Goal: Transaction & Acquisition: Purchase product/service

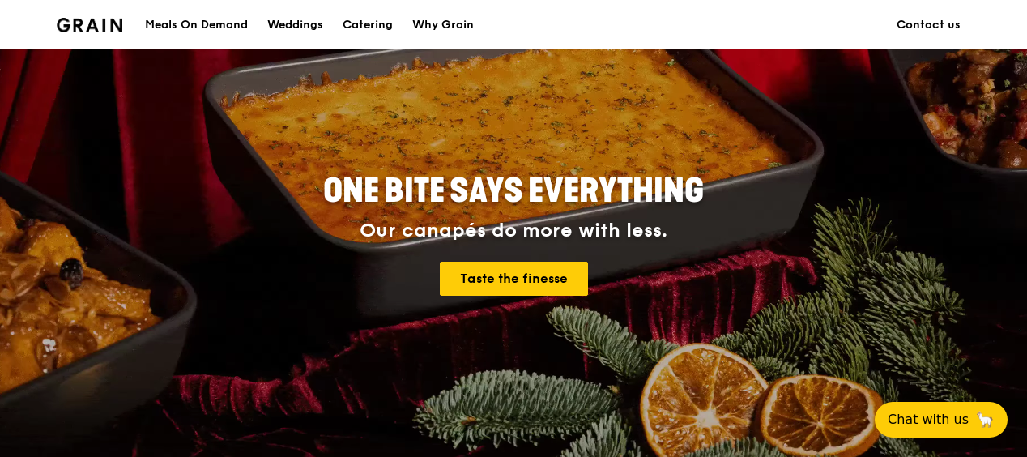
scroll to position [324, 0]
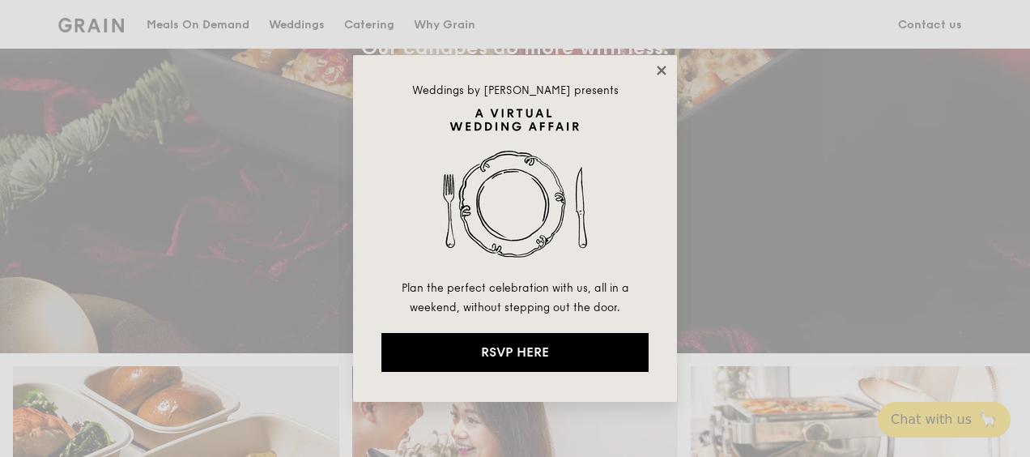
click at [658, 66] on icon at bounding box center [661, 70] width 9 height 9
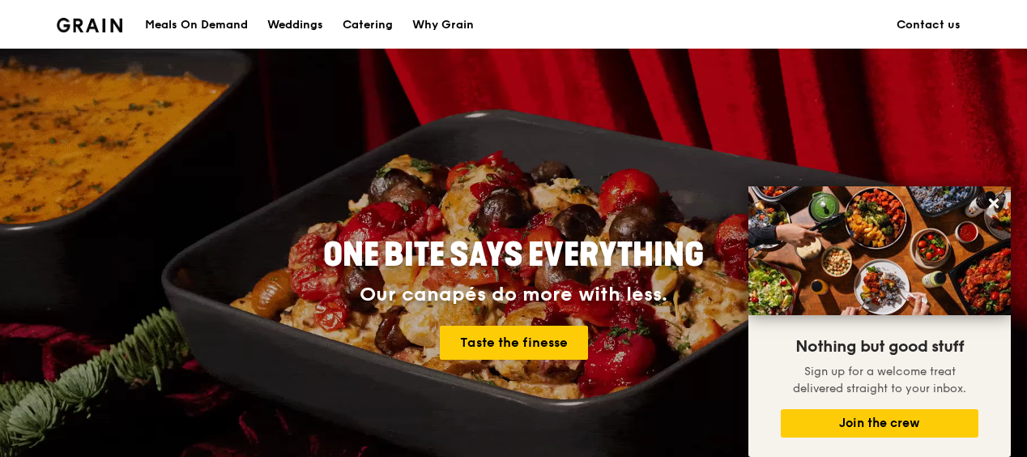
scroll to position [0, 0]
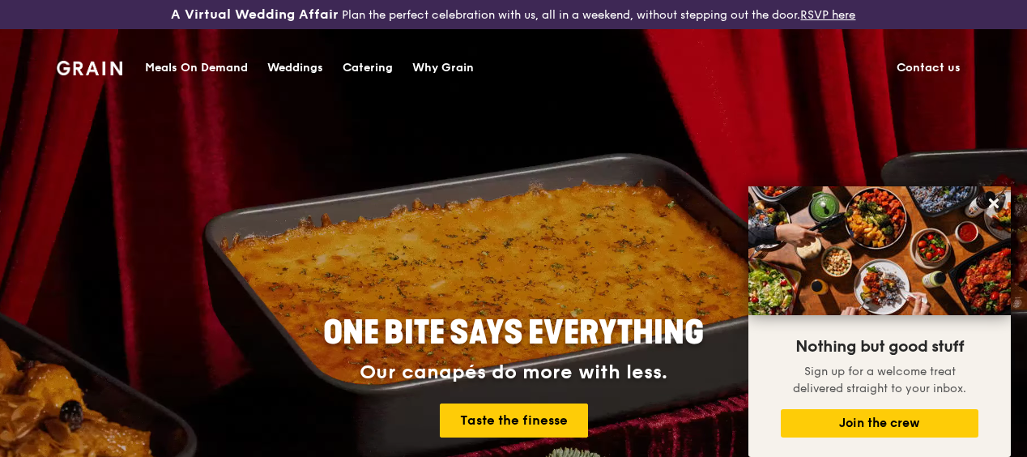
click at [225, 66] on div "Meals On Demand" at bounding box center [196, 68] width 103 height 49
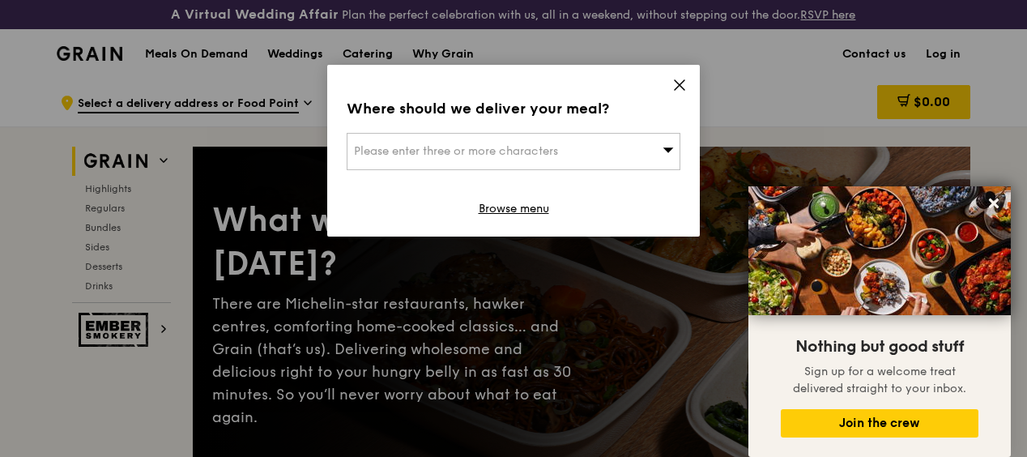
click at [543, 148] on span "Please enter three or more characters" at bounding box center [456, 151] width 204 height 14
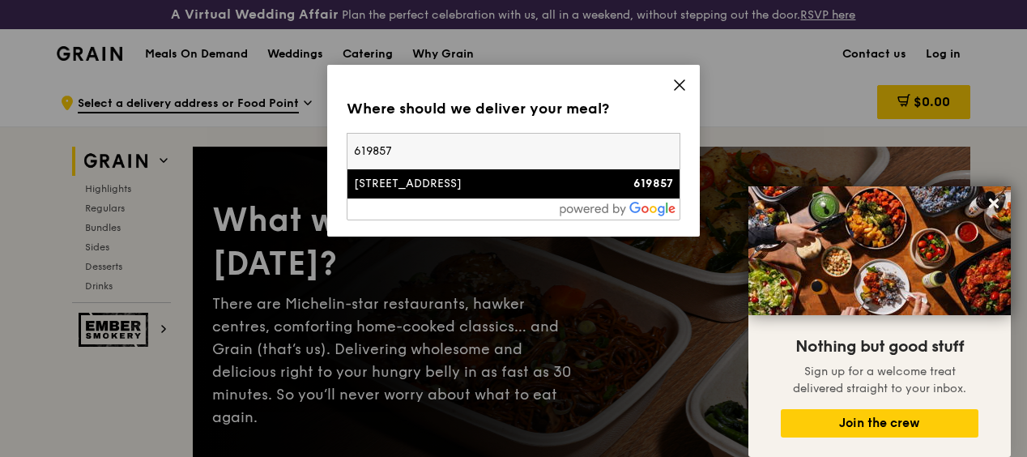
type input "619857"
click at [487, 187] on div "[STREET_ADDRESS]" at bounding box center [474, 184] width 240 height 16
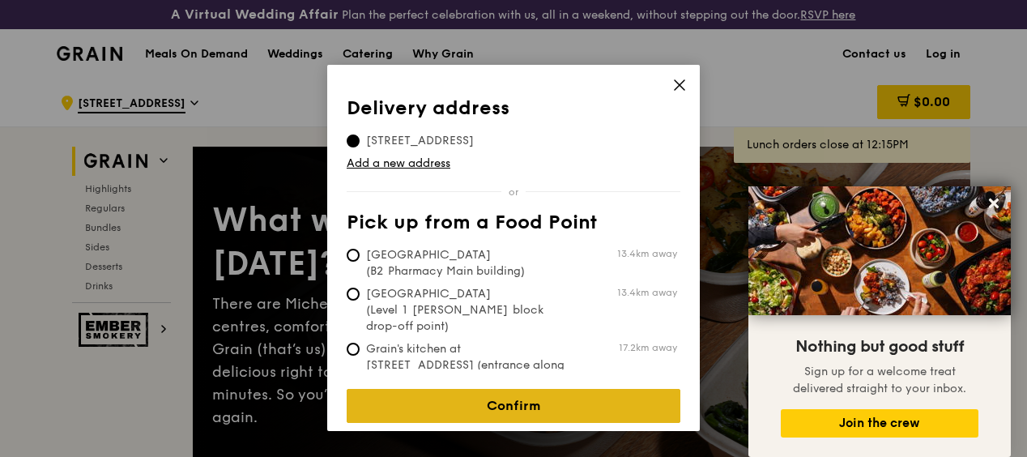
click at [481, 389] on link "Confirm" at bounding box center [514, 406] width 334 height 34
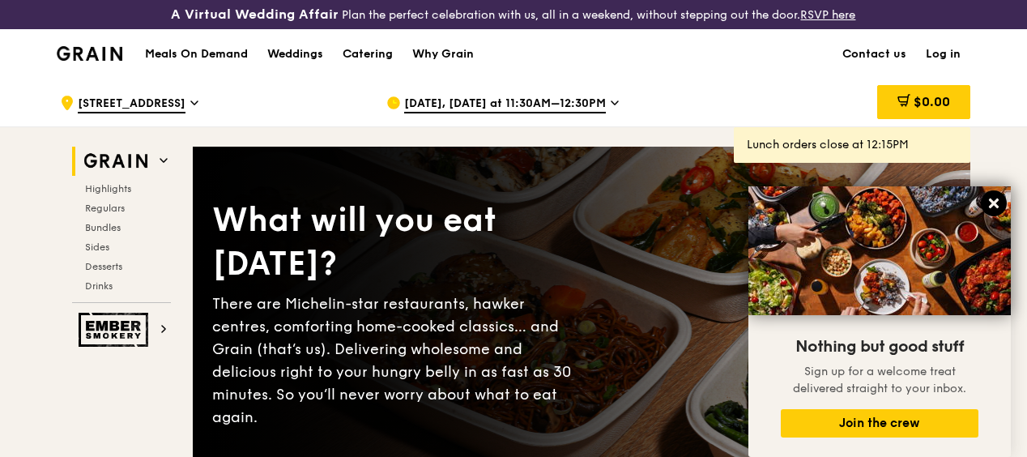
click at [999, 201] on icon at bounding box center [993, 203] width 15 height 15
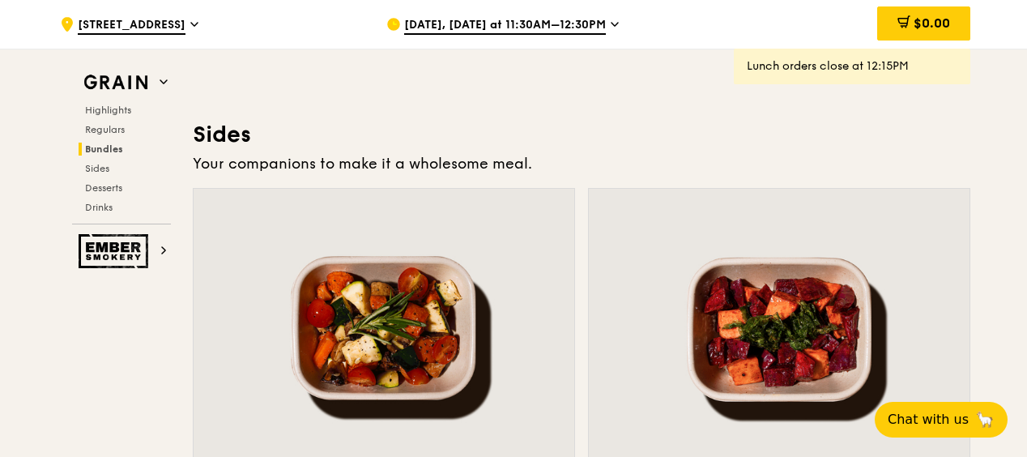
scroll to position [3320, 0]
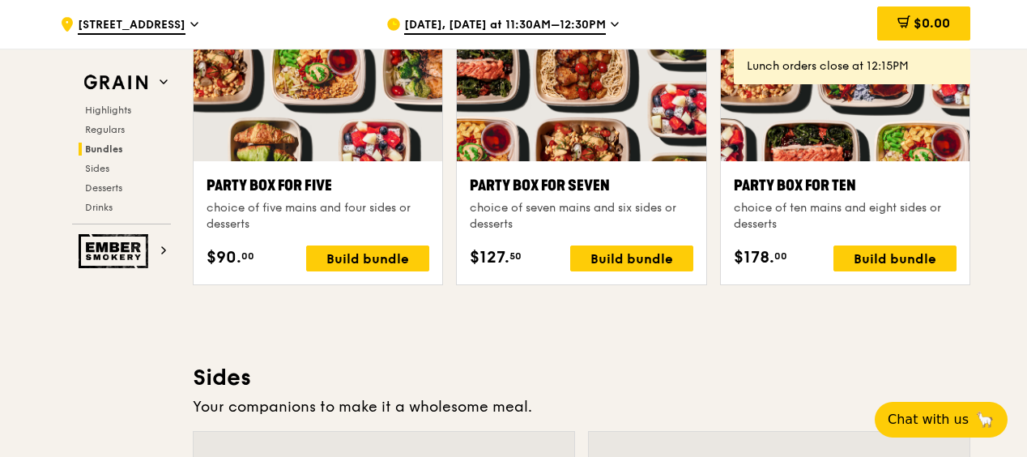
click at [590, 23] on span "[DATE], [DATE] at 11:30AM–12:30PM" at bounding box center [505, 26] width 202 height 18
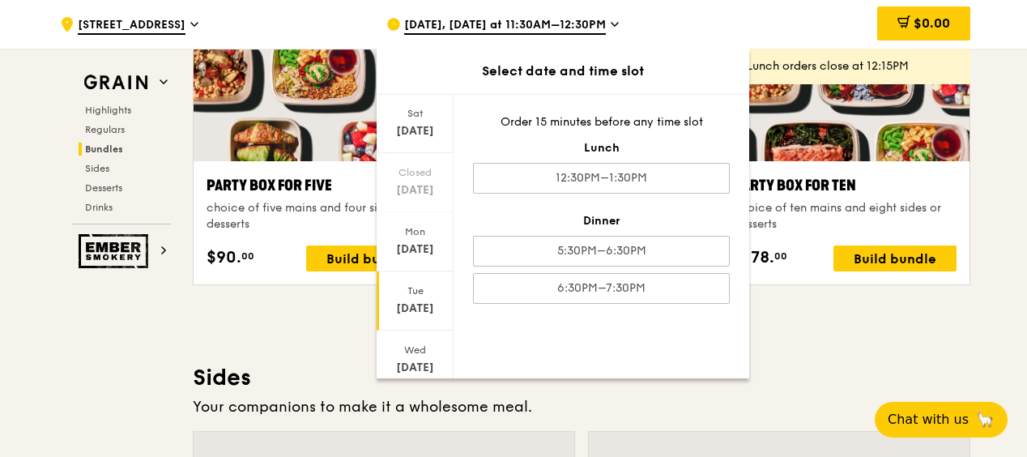
scroll to position [162, 0]
click at [415, 311] on div "[DATE]" at bounding box center [415, 308] width 72 height 16
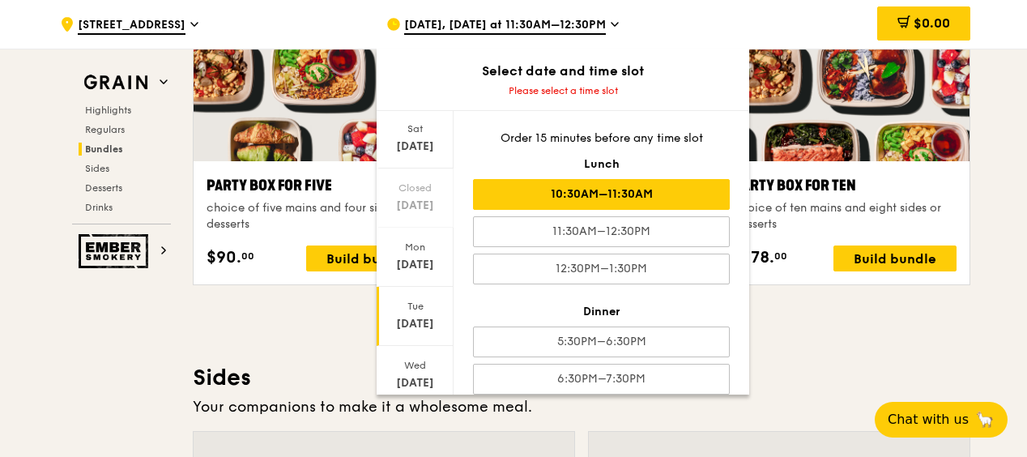
click at [654, 196] on div "10:30AM–11:30AM" at bounding box center [601, 194] width 257 height 31
